Goal: Navigation & Orientation: Find specific page/section

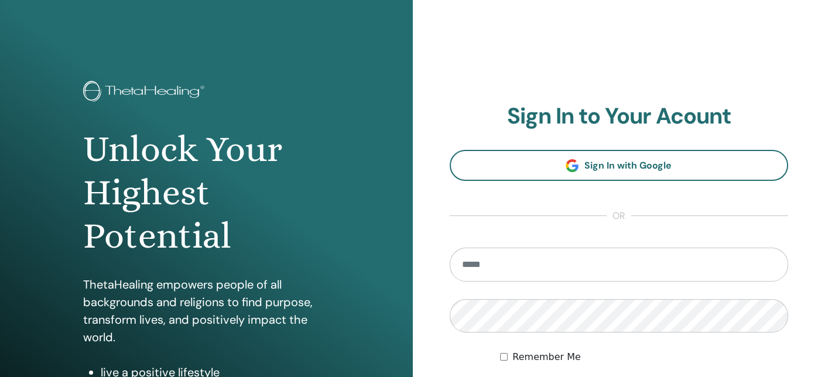
type input "**********"
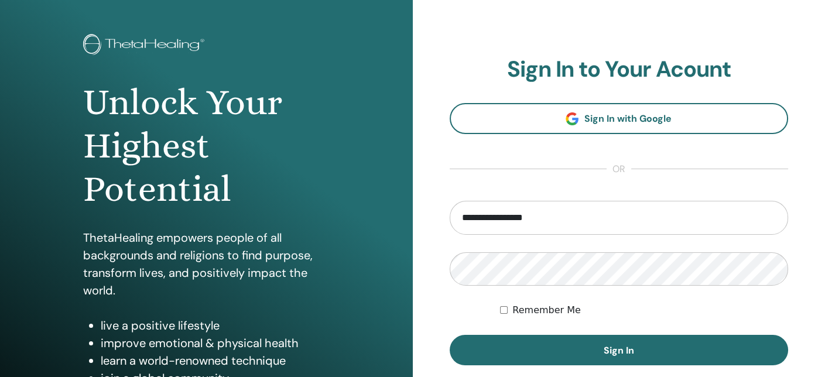
scroll to position [115, 0]
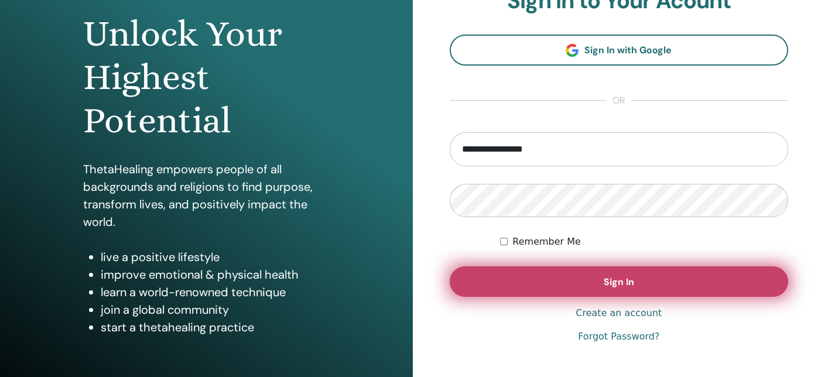
click at [658, 286] on button "Sign In" at bounding box center [619, 281] width 339 height 30
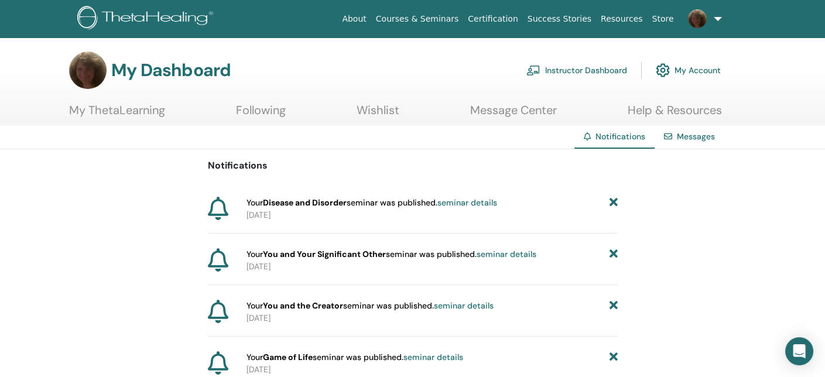
click at [576, 68] on link "Instructor Dashboard" at bounding box center [576, 70] width 101 height 26
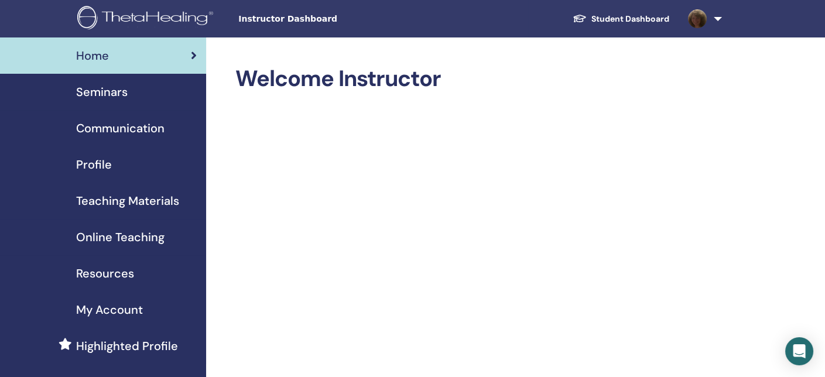
scroll to position [47, 0]
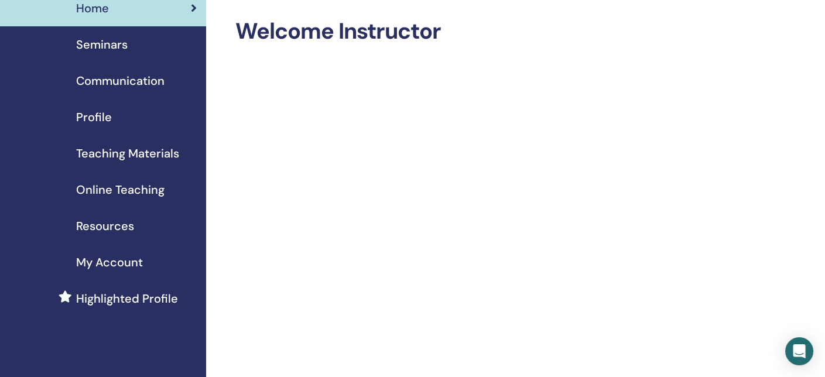
click at [111, 46] on span "Seminars" at bounding box center [102, 45] width 52 height 18
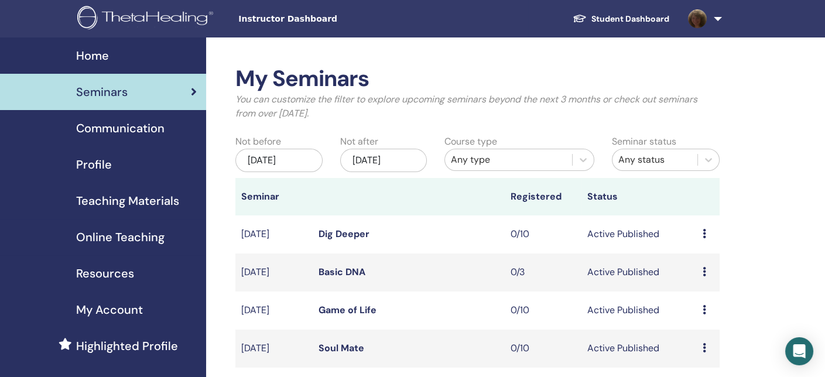
click at [110, 201] on span "Teaching Materials" at bounding box center [127, 201] width 103 height 18
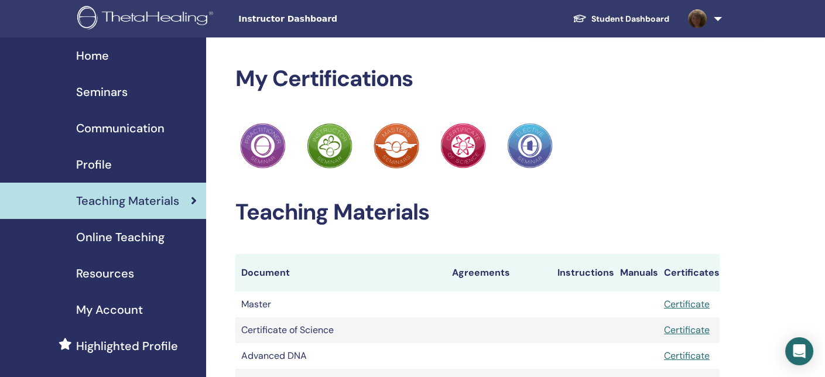
click at [89, 166] on span "Profile" at bounding box center [94, 165] width 36 height 18
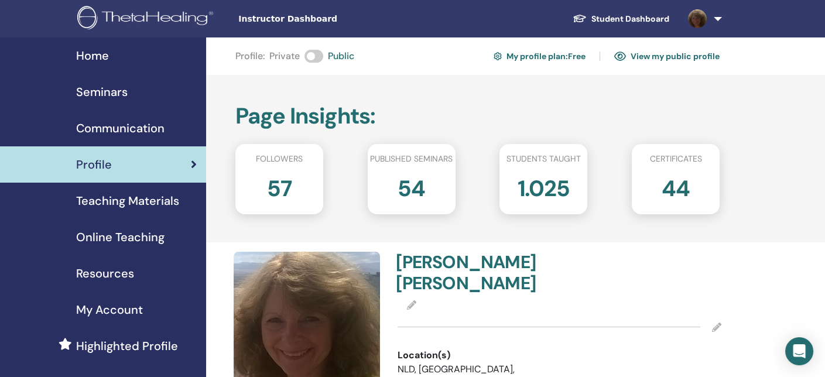
click at [114, 127] on span "Communication" at bounding box center [120, 128] width 88 height 18
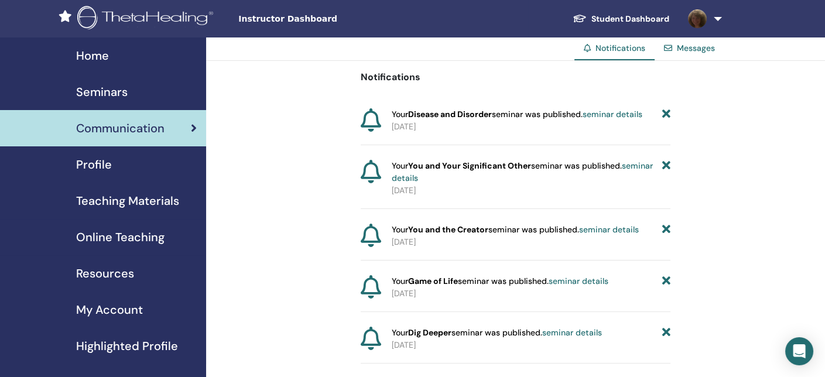
click at [102, 59] on span "Home" at bounding box center [92, 56] width 33 height 18
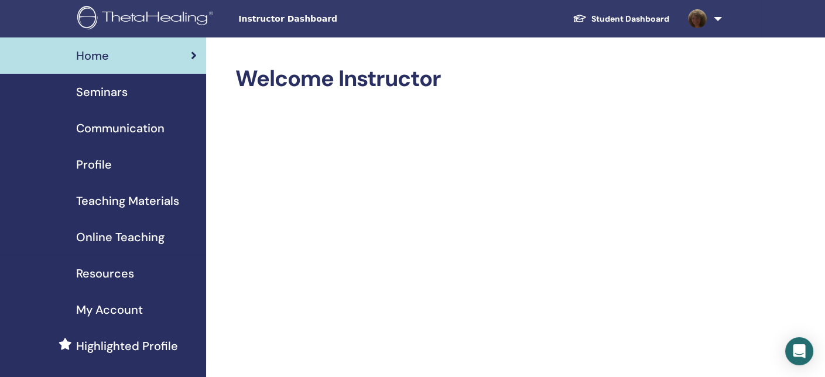
click at [713, 18] on link at bounding box center [703, 18] width 48 height 37
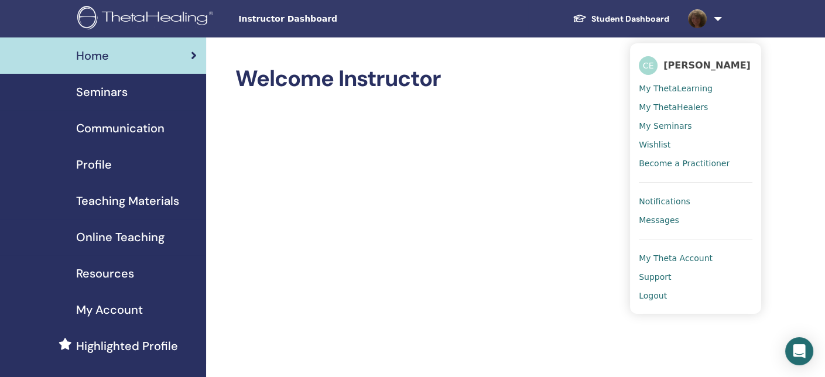
click at [654, 275] on span "Support" at bounding box center [655, 277] width 32 height 11
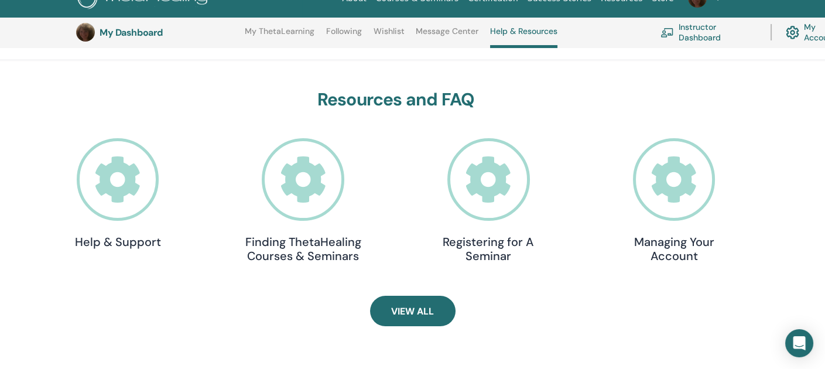
scroll to position [331, 0]
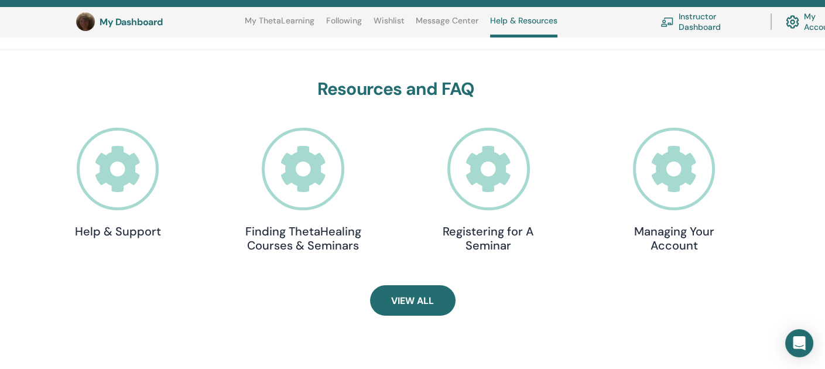
click at [306, 175] on icon at bounding box center [303, 169] width 83 height 83
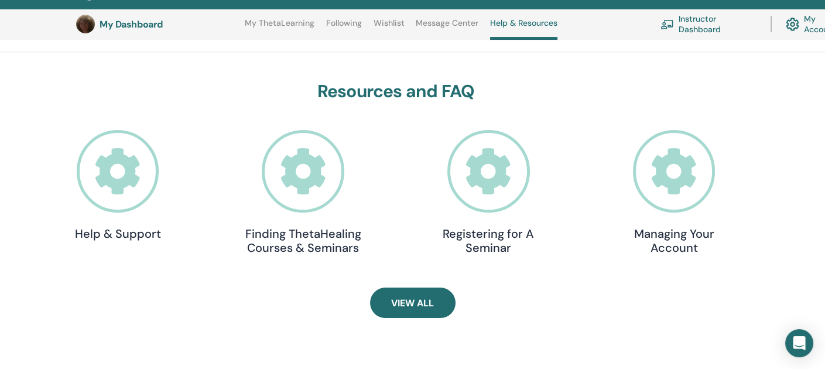
scroll to position [331, 0]
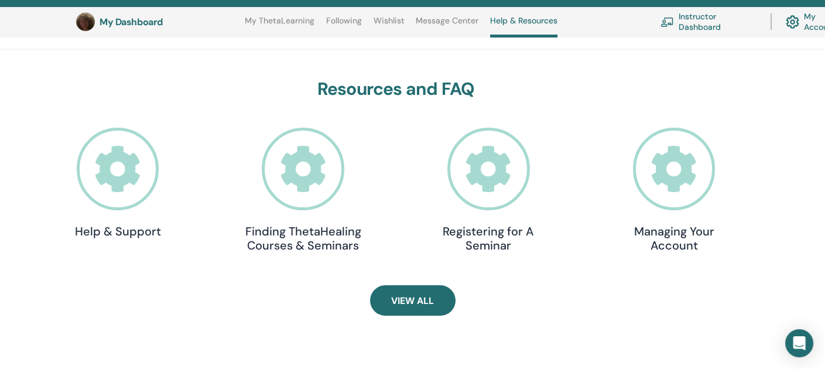
click at [289, 21] on link "My ThetaLearning" at bounding box center [280, 25] width 70 height 19
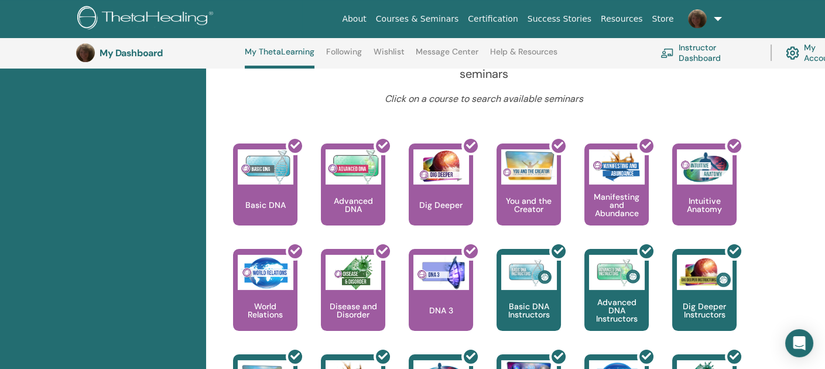
scroll to position [448, 0]
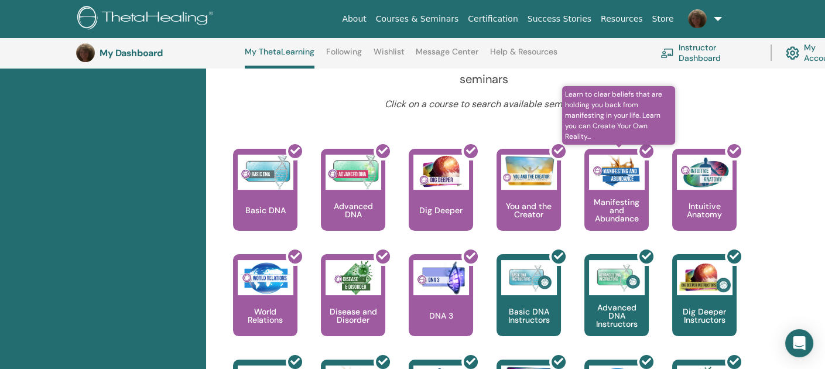
click at [618, 203] on div at bounding box center [623, 194] width 64 height 105
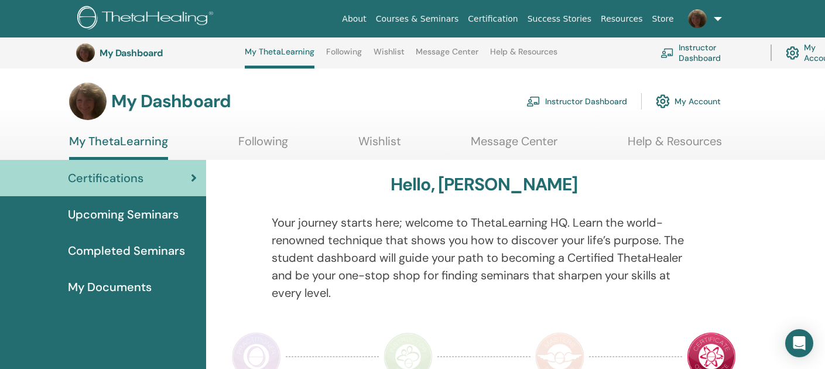
scroll to position [448, 0]
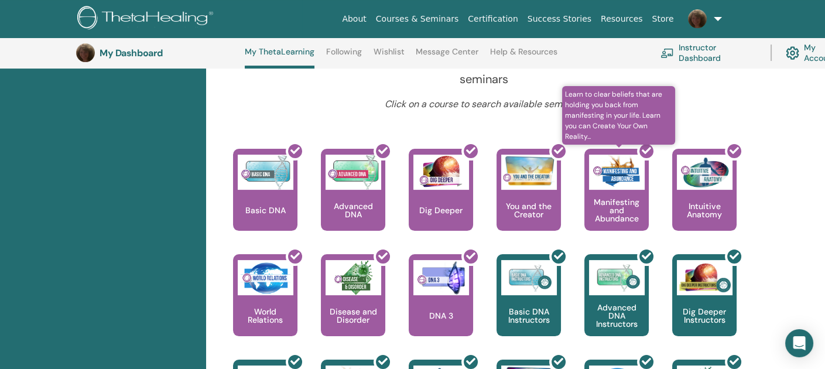
click at [613, 196] on div at bounding box center [623, 194] width 64 height 105
